Goal: Book appointment/travel/reservation

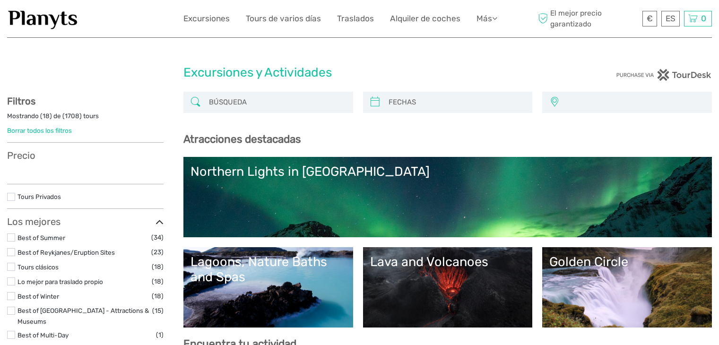
select select
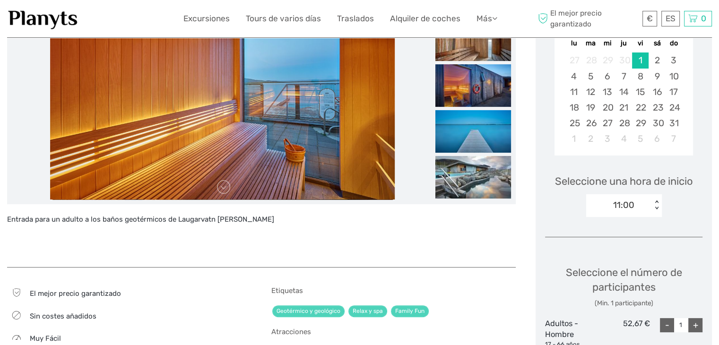
scroll to position [47, 0]
